Goal: Task Accomplishment & Management: Complete application form

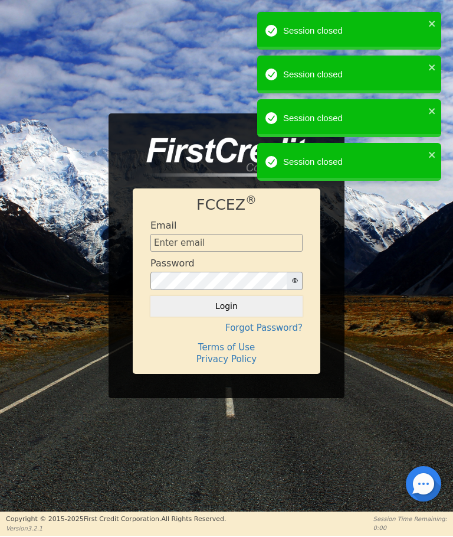
click at [159, 244] on input "text" at bounding box center [227, 243] width 152 height 18
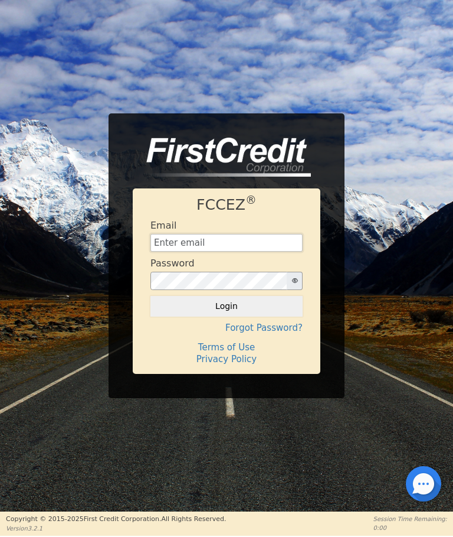
click at [167, 244] on input "text" at bounding box center [227, 243] width 152 height 18
type input "J"
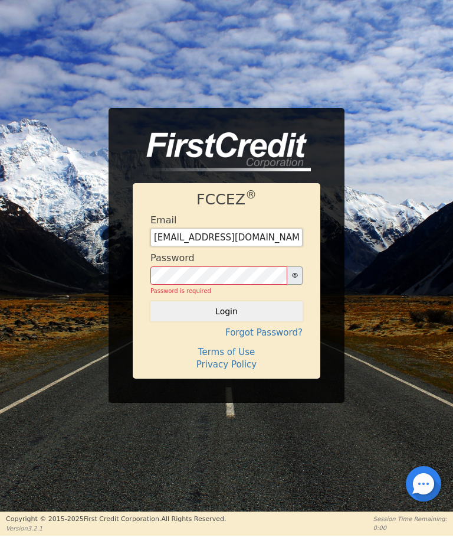
type input "jgneelyassoc@gmail.com"
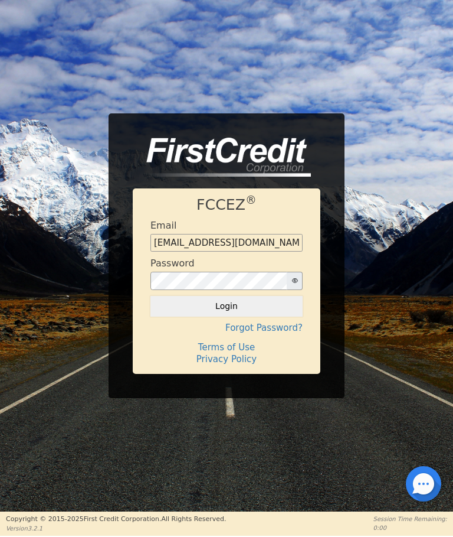
click at [227, 299] on button "Login" at bounding box center [227, 306] width 152 height 20
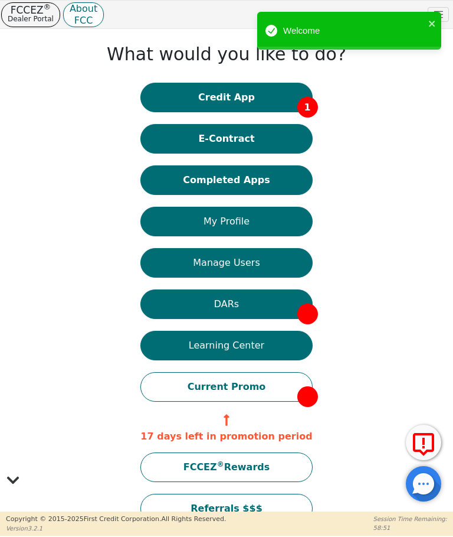
click at [220, 126] on button "E-Contract" at bounding box center [227, 139] width 172 height 30
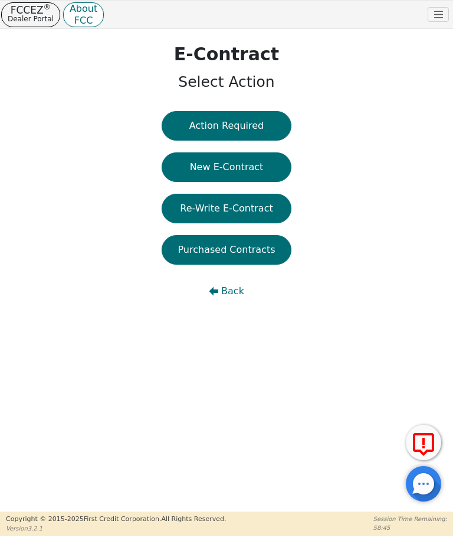
click at [209, 164] on button "New E-Contract" at bounding box center [227, 167] width 130 height 30
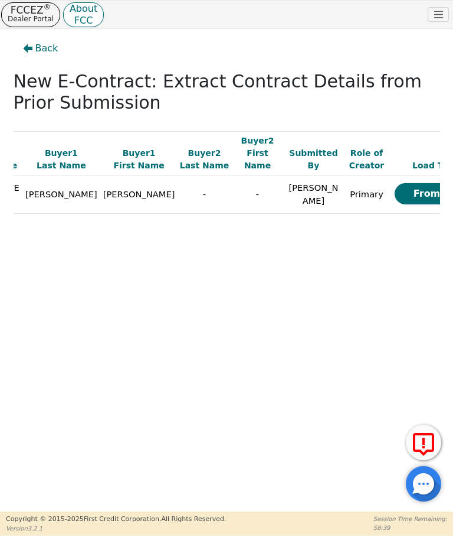
scroll to position [0, 23]
click at [396, 187] on button "From App" at bounding box center [440, 193] width 89 height 21
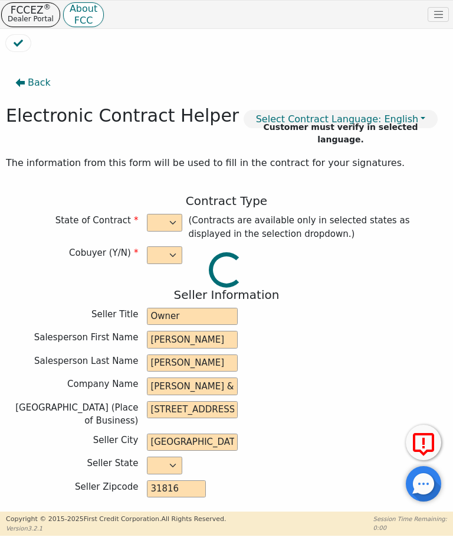
select select "n"
type input "Owner"
type input "GREG"
type input "NEELY"
type input "JG NEELY & ASSOCIATES"
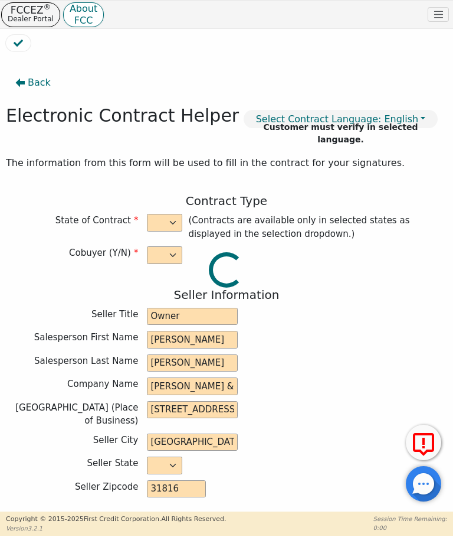
type input "12 E MAIN ST"
type input "MANCHESTER"
select select "GA"
type input "31816"
type input "[PERSON_NAME]"
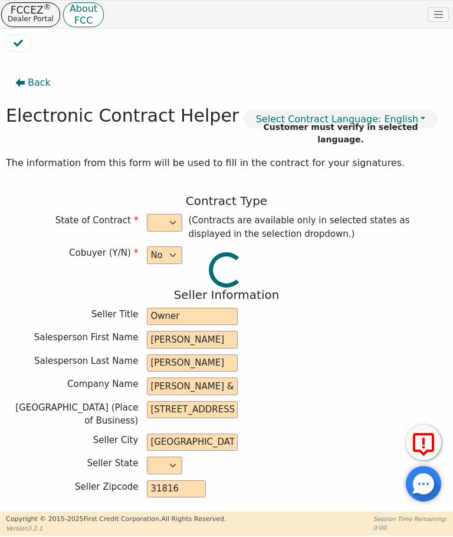
type input "[PERSON_NAME]"
type input "timelessgetaways@gmail.com"
type input "6535 St Mark Way"
type input "Fairburn"
select select "GA"
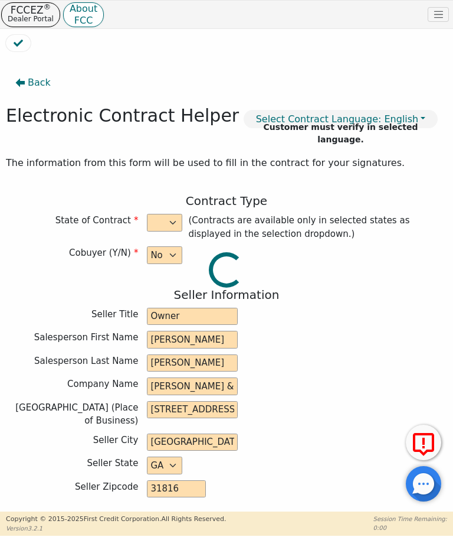
type input "30213"
type input "2025-08-15"
type input "22.00"
type input "2025-09-28"
type input "36"
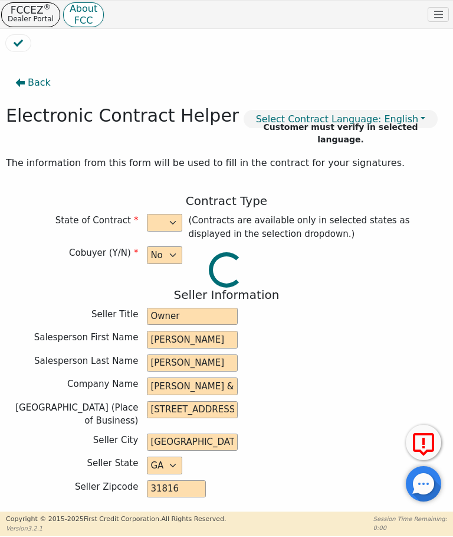
type input "0"
type input "3671.00"
type input "272.00"
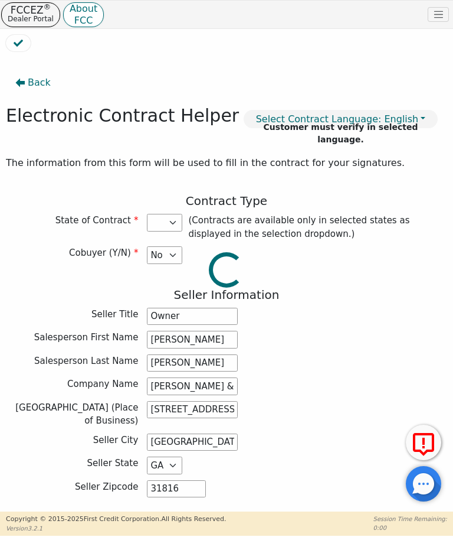
type input "3399.00"
select select "GA"
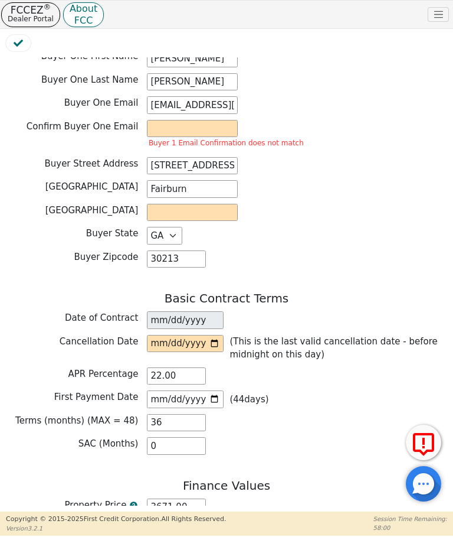
scroll to position [624, 0]
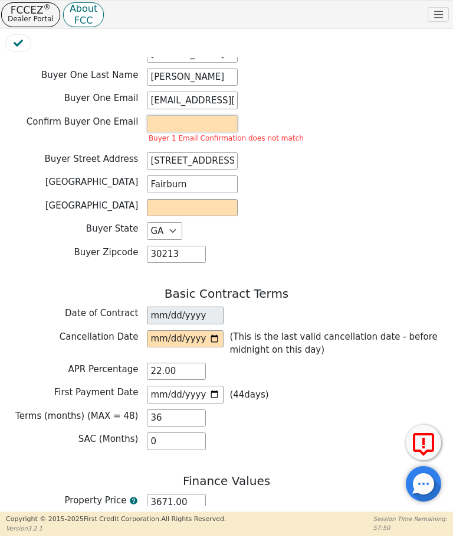
click at [156, 115] on input "email" at bounding box center [192, 124] width 91 height 18
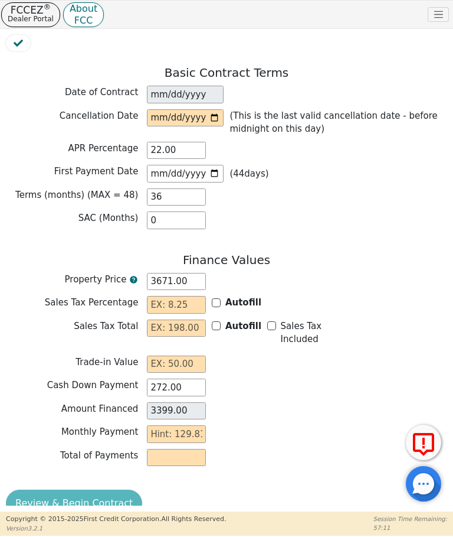
scroll to position [844, 0]
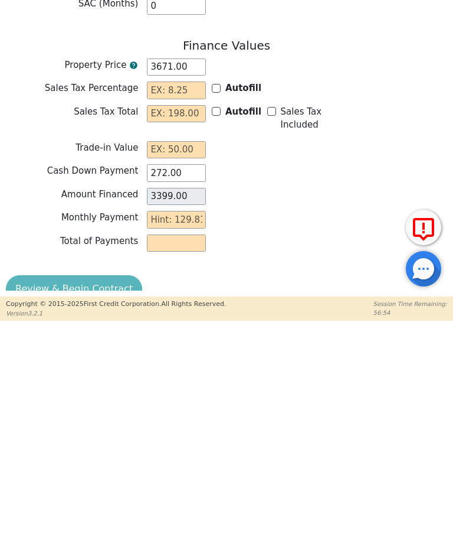
type input "timelessgetaway@gmail.com"
click at [217, 299] on input "Autofill" at bounding box center [216, 303] width 9 height 9
checkbox input "true"
type input "0.00"
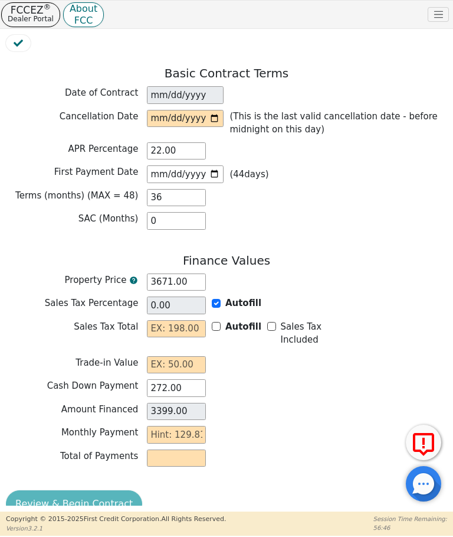
click at [219, 322] on input "Autofill" at bounding box center [216, 326] width 9 height 9
checkbox input "false"
type input "0.00"
click at [159, 403] on input "0.00" at bounding box center [176, 412] width 59 height 18
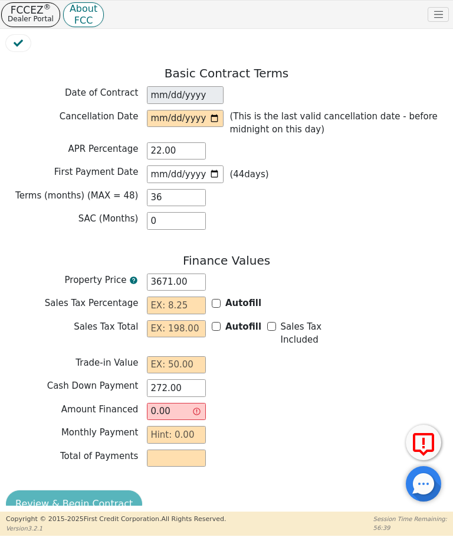
click at [164, 403] on input "0.00" at bounding box center [176, 412] width 59 height 18
click at [197, 403] on input "0.00" at bounding box center [176, 412] width 59 height 18
click at [158, 403] on input "0.00" at bounding box center [176, 412] width 59 height 18
click at [182, 296] on input "text" at bounding box center [176, 305] width 59 height 18
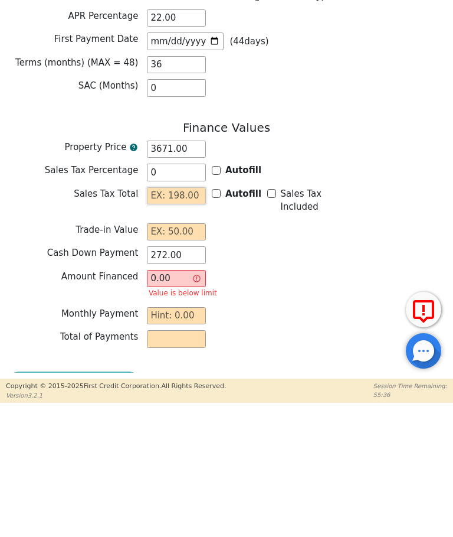
click at [162, 320] on input "text" at bounding box center [176, 329] width 59 height 18
type input "0.00"
type input "0"
type input "3399.00"
click at [185, 356] on input "text" at bounding box center [176, 365] width 59 height 18
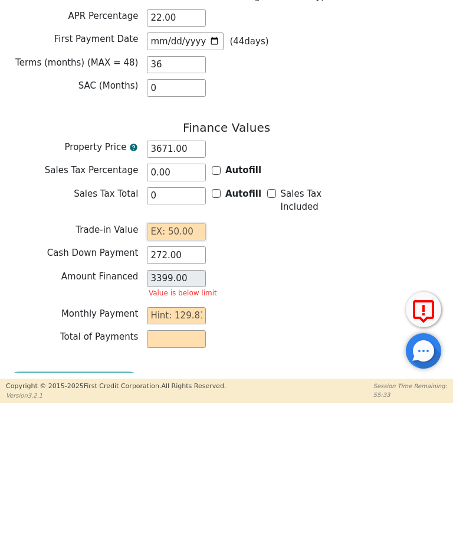
type input "0.00"
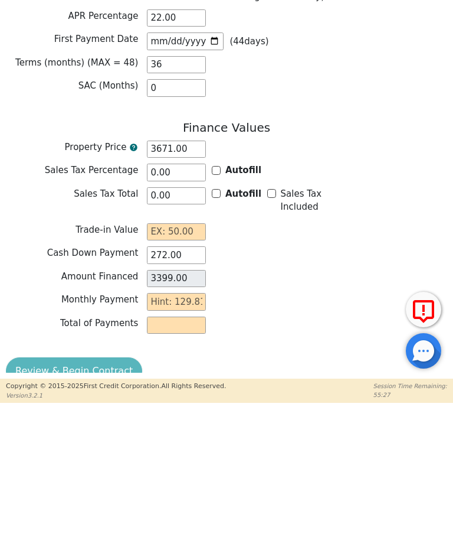
click at [267, 322] on input "Sales Tax Included" at bounding box center [271, 326] width 9 height 9
checkbox input "true"
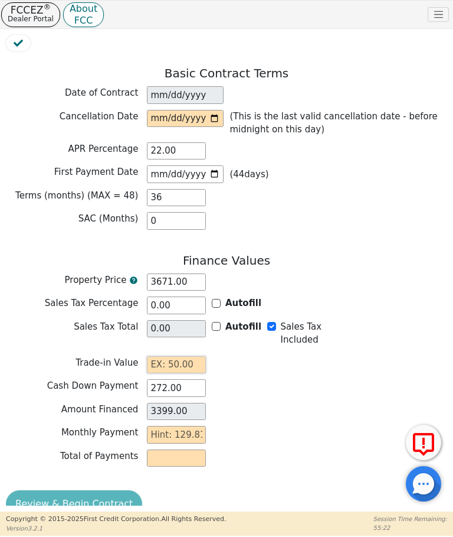
click at [164, 356] on input "text" at bounding box center [176, 365] width 59 height 18
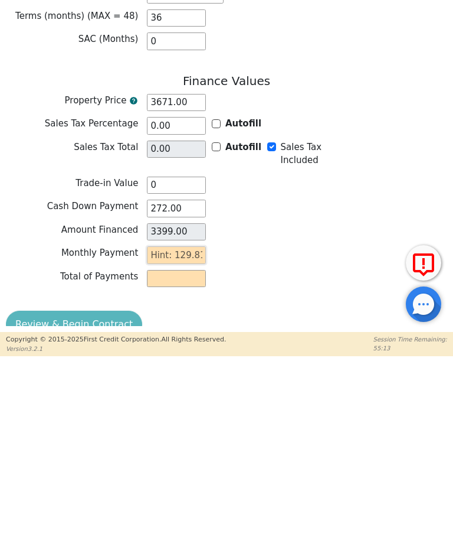
click at [178, 426] on input "text" at bounding box center [176, 435] width 59 height 18
type input "0.00"
type input "1"
type input "36.00"
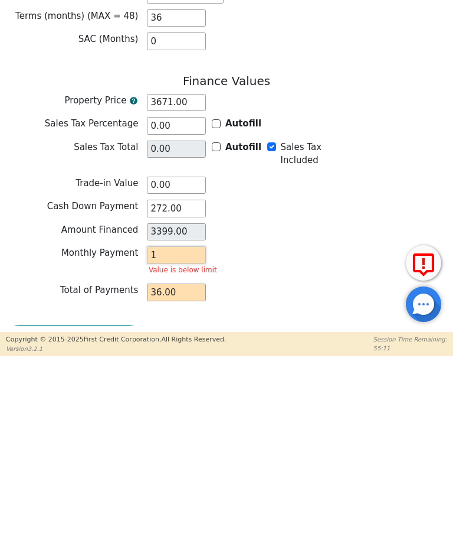
type input "12"
type input "432.00"
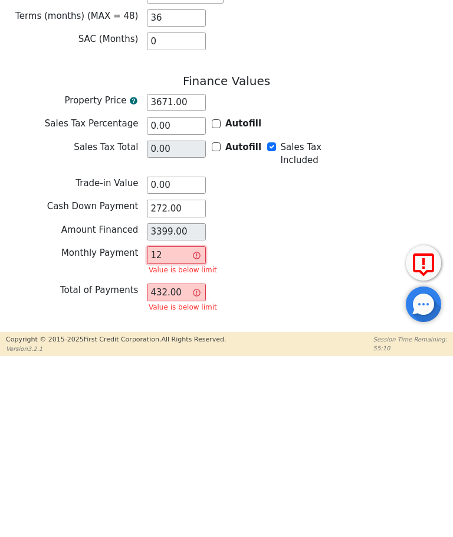
type input "129"
type input "4644.00"
type input "129.8"
type input "4672.80"
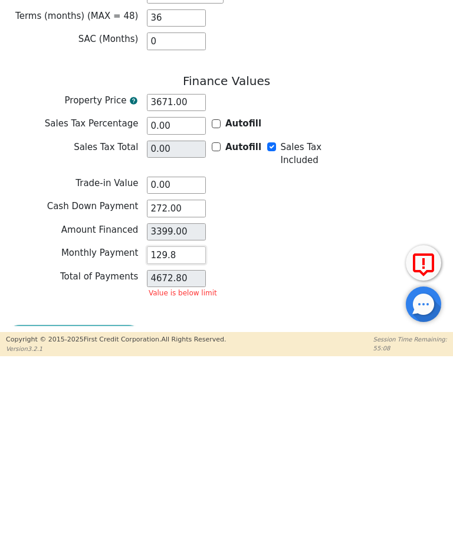
type input "129.81"
type input "4673.16"
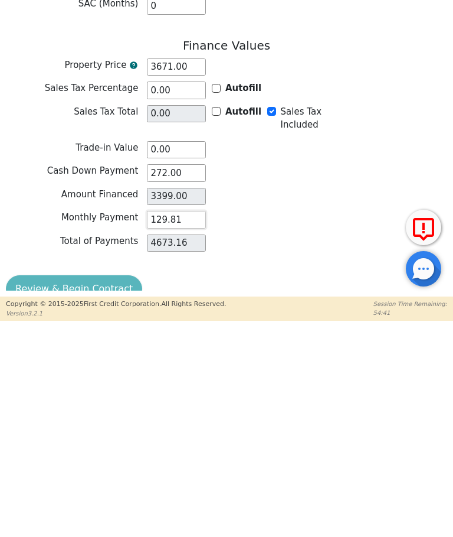
type input "129.81"
click at [56, 490] on div "Review & Begin Contract" at bounding box center [227, 505] width 442 height 30
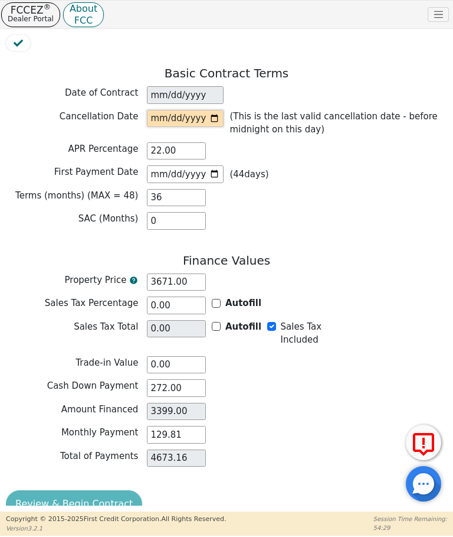
click at [161, 110] on input "date" at bounding box center [185, 119] width 77 height 18
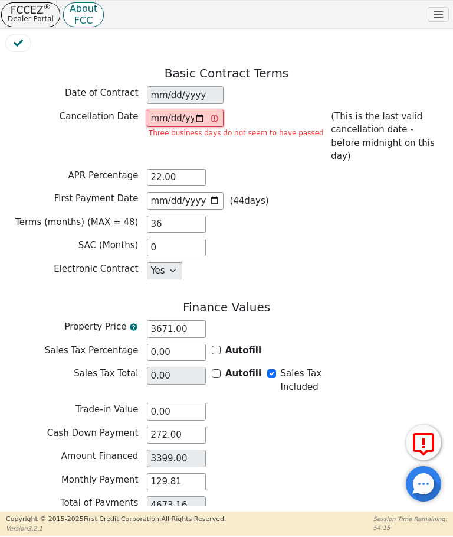
type input "2025-08-19"
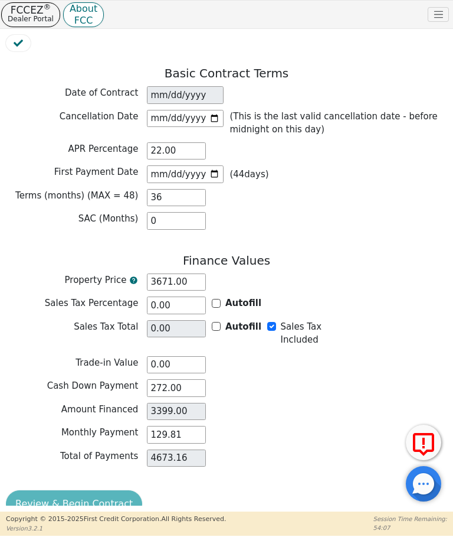
click at [104, 490] on div "Review & Begin Contract" at bounding box center [227, 505] width 442 height 30
click at [67, 490] on div "Review & Begin Contract" at bounding box center [227, 505] width 442 height 30
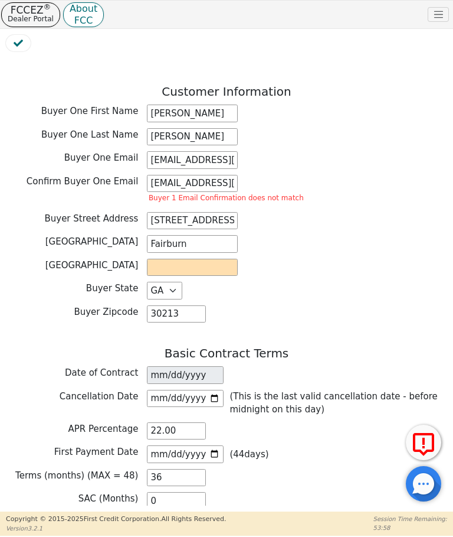
scroll to position [561, 0]
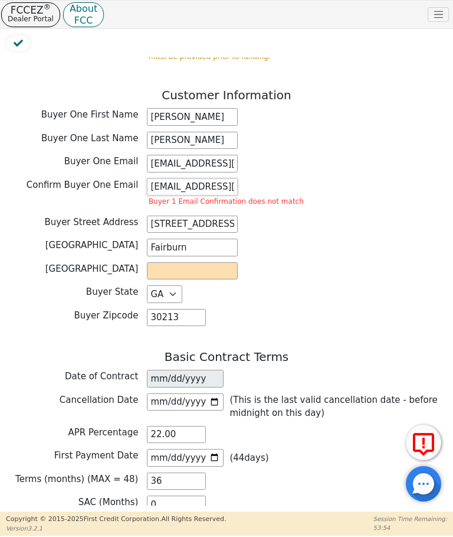
click at [233, 178] on input "timelessgetaway@gmail.com" at bounding box center [192, 187] width 91 height 18
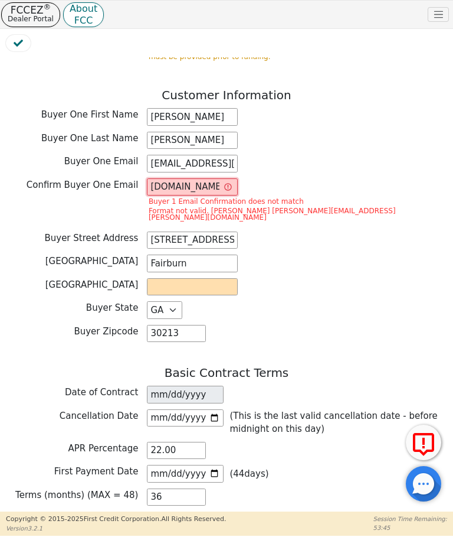
click at [220, 178] on input "timelessgetawaysgmail.com" at bounding box center [192, 187] width 91 height 18
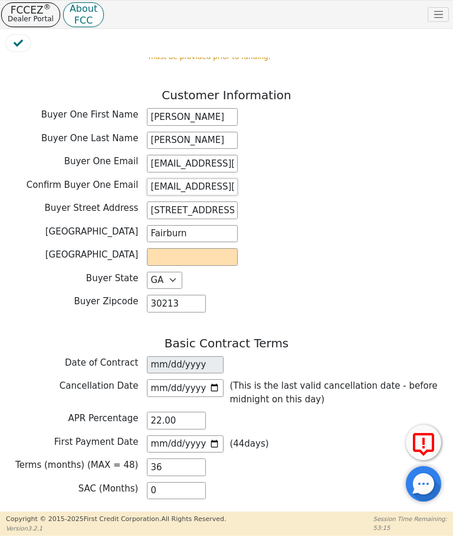
type input "timelessgetaways@gmail.com"
click at [161, 248] on input "text" at bounding box center [192, 257] width 91 height 18
type input "U"
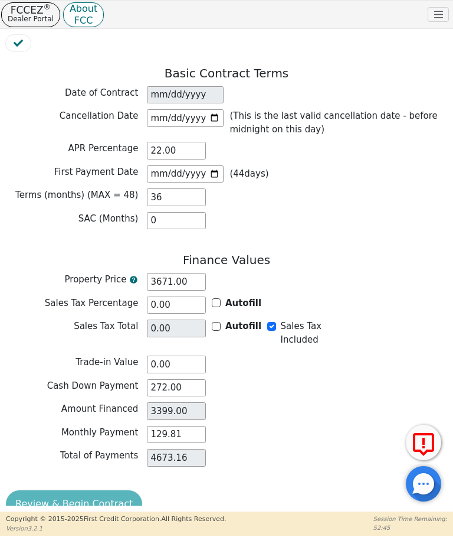
scroll to position [830, 0]
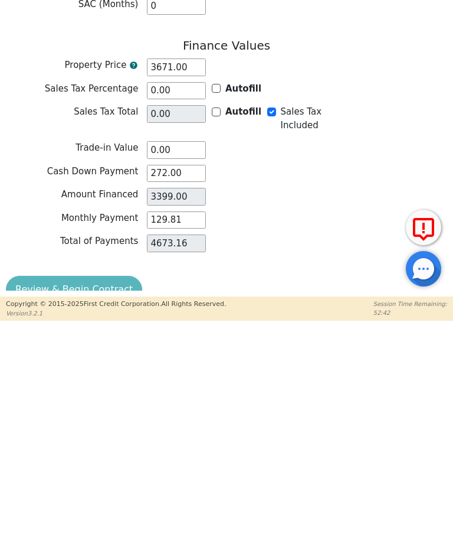
type input "Fulton"
click at [55, 491] on div "Review & Begin Contract" at bounding box center [227, 506] width 442 height 30
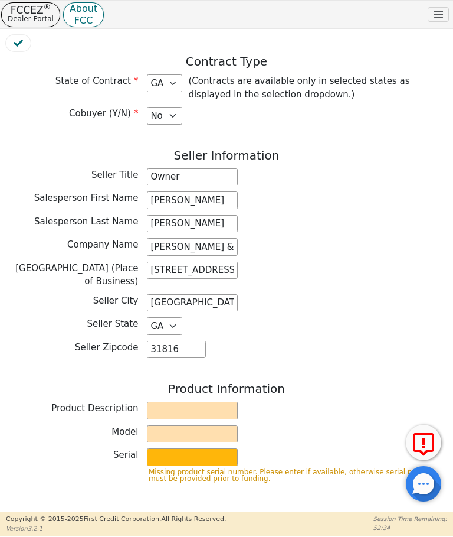
scroll to position [129, 0]
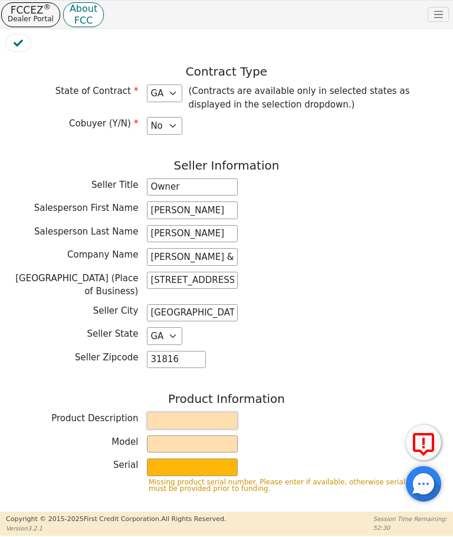
click at [163, 411] on input "text" at bounding box center [192, 420] width 91 height 18
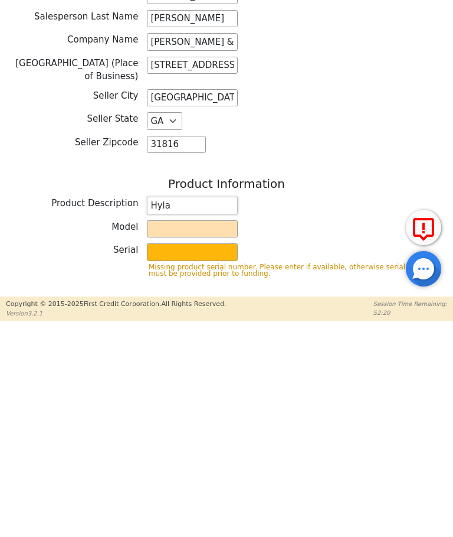
type input "Hyla"
click at [162, 435] on input "text" at bounding box center [192, 444] width 91 height 18
type input "Est"
click at [158, 458] on input "text" at bounding box center [192, 467] width 91 height 18
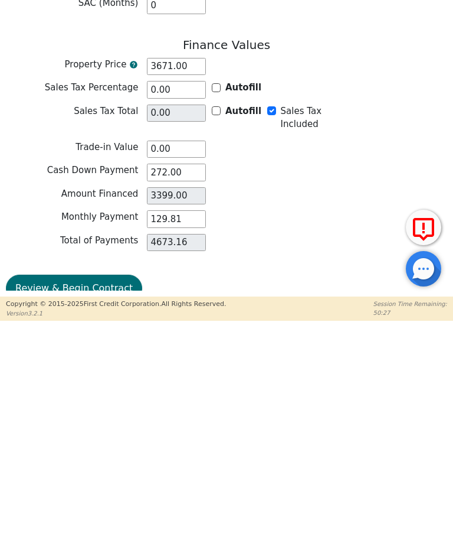
scroll to position [810, 0]
type input "11442482"
click at [30, 490] on button "Review & Begin Contract" at bounding box center [74, 503] width 136 height 27
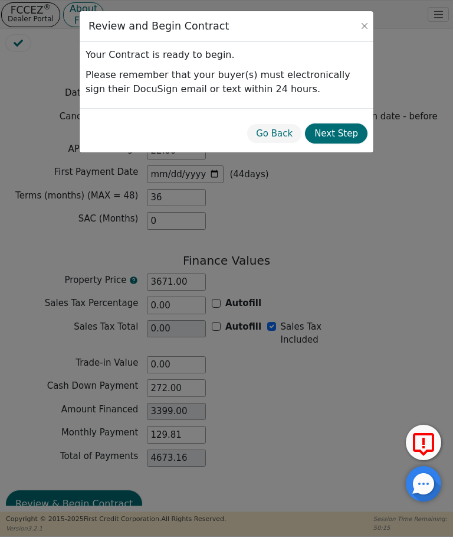
click at [344, 126] on button "Next Step" at bounding box center [336, 133] width 63 height 21
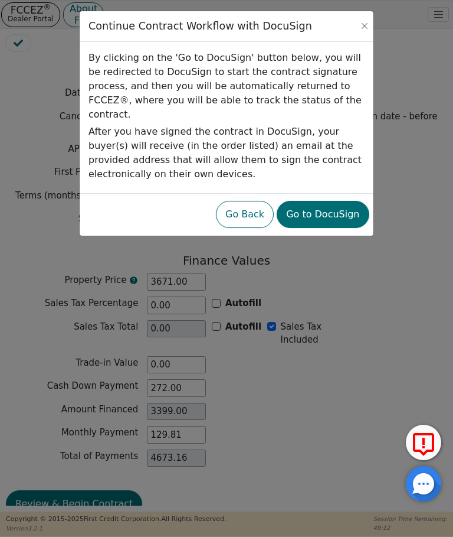
click at [313, 201] on button "Go to DocuSign" at bounding box center [323, 214] width 92 height 27
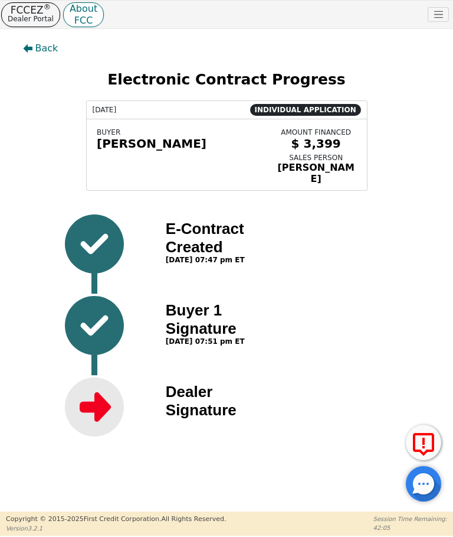
click at [288, 385] on div "Dealer Signature" at bounding box center [286, 406] width 256 height 59
click at [302, 275] on div "E-Contract Created 08/15/2025 07:47 pm ET" at bounding box center [286, 258] width 256 height 89
click at [96, 403] on img at bounding box center [94, 406] width 59 height 59
click at [187, 387] on div "Dealer Signature" at bounding box center [216, 397] width 100 height 29
click at [86, 399] on img at bounding box center [94, 406] width 59 height 59
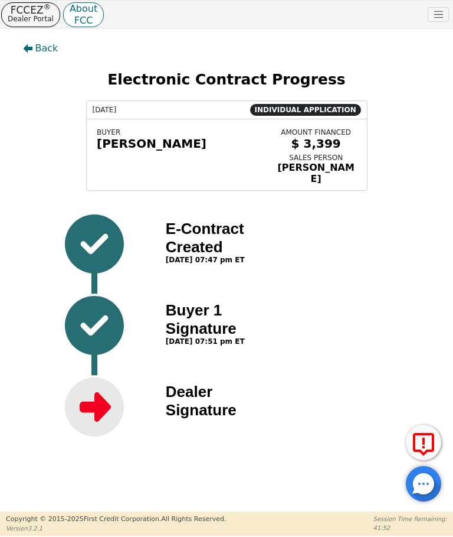
click at [100, 402] on img at bounding box center [94, 406] width 59 height 59
click at [213, 467] on div "Back Electronic Contract Progress 08/15/2025 INDIVIDUAL APPLICATION BUYER Ashle…" at bounding box center [226, 270] width 453 height 482
click at [198, 390] on div "Dealer Signature" at bounding box center [216, 397] width 100 height 29
click at [25, 47] on icon "button" at bounding box center [27, 48] width 9 height 9
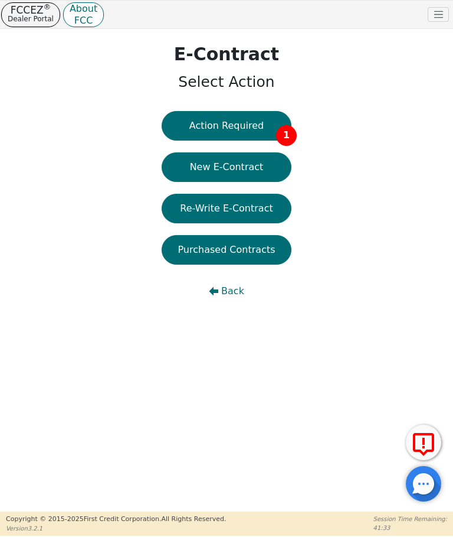
click at [193, 116] on button "Action Required 1" at bounding box center [227, 126] width 130 height 30
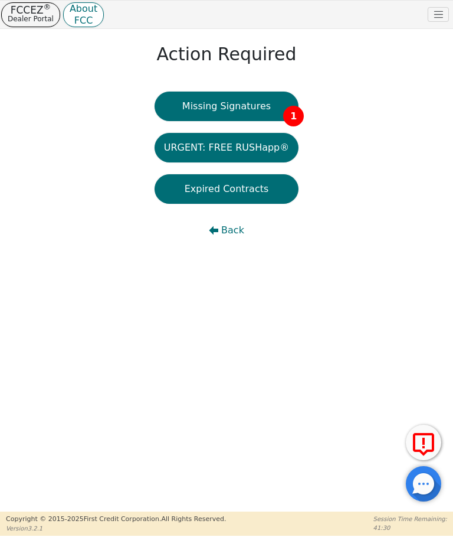
click at [220, 101] on button "Missing Signatures 1" at bounding box center [227, 107] width 145 height 30
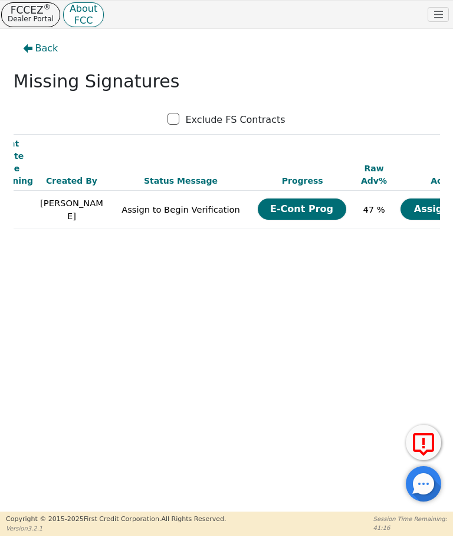
scroll to position [0, 327]
click at [401, 198] on button "Assign Now" at bounding box center [445, 208] width 89 height 21
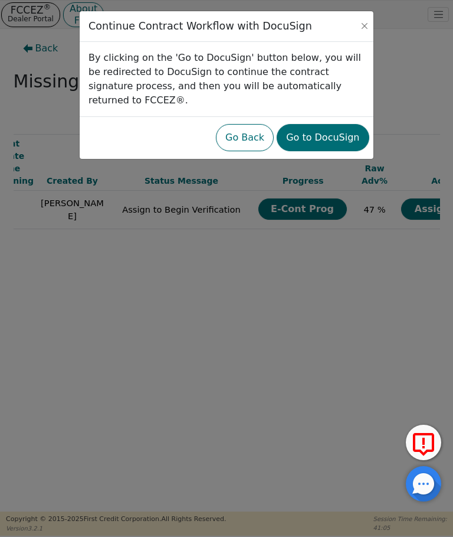
click at [326, 124] on button "Go to DocuSign" at bounding box center [323, 137] width 92 height 27
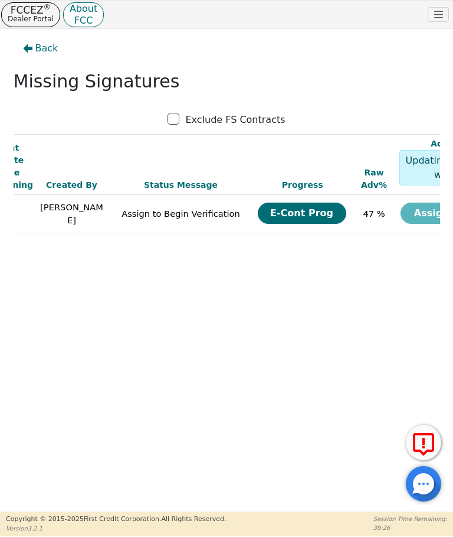
scroll to position [0, 327]
